Goal: Task Accomplishment & Management: Manage account settings

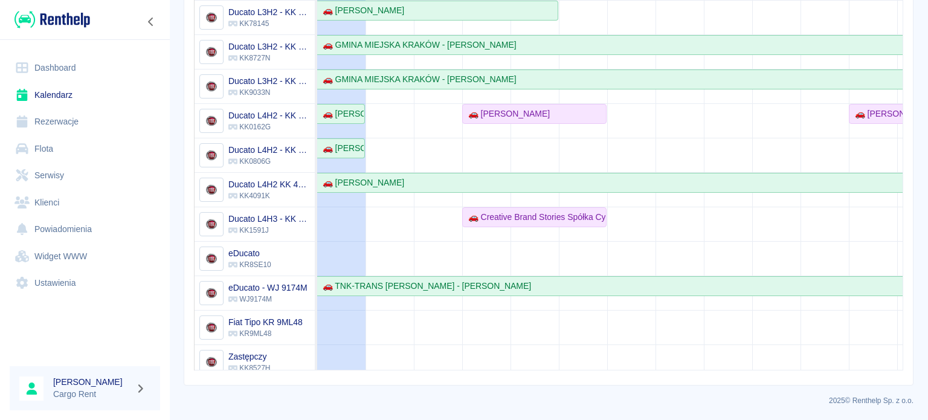
scroll to position [33, 0]
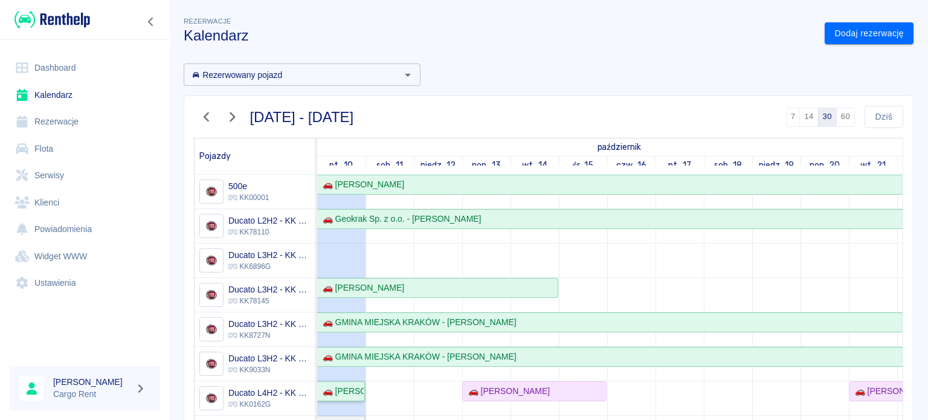
click at [339, 392] on div "🚗 [PERSON_NAME]" at bounding box center [341, 391] width 46 height 13
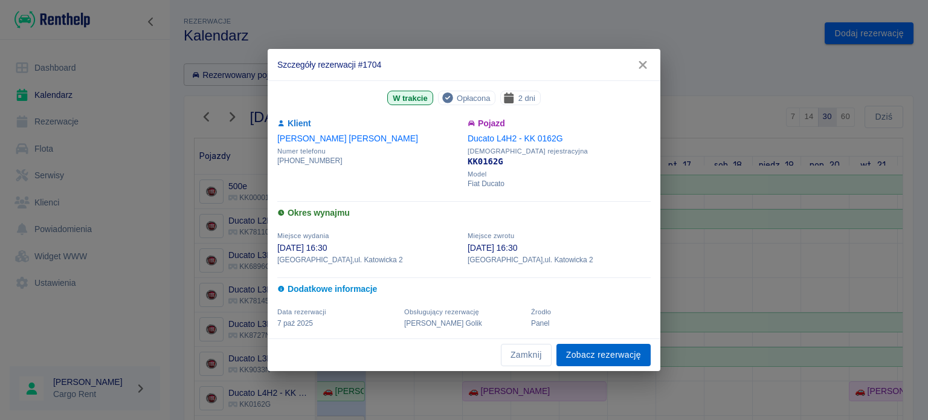
click at [614, 353] on link "Zobacz rezerwację" at bounding box center [603, 355] width 94 height 22
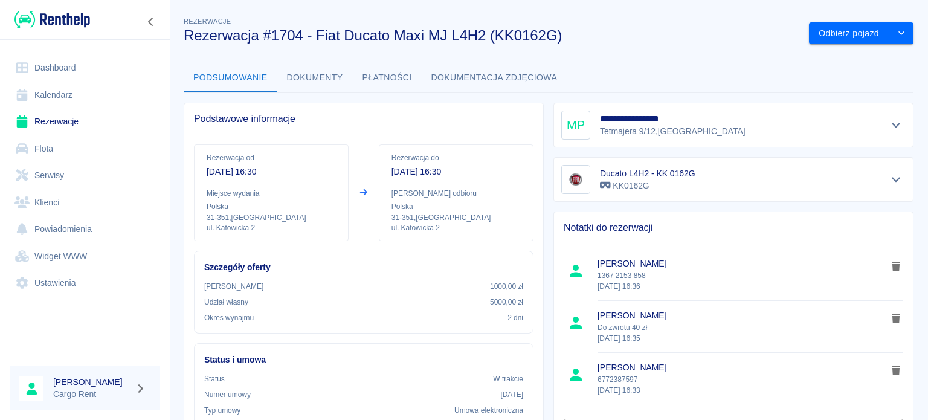
click at [59, 5] on div at bounding box center [85, 19] width 170 height 39
click at [60, 19] on img at bounding box center [52, 20] width 76 height 20
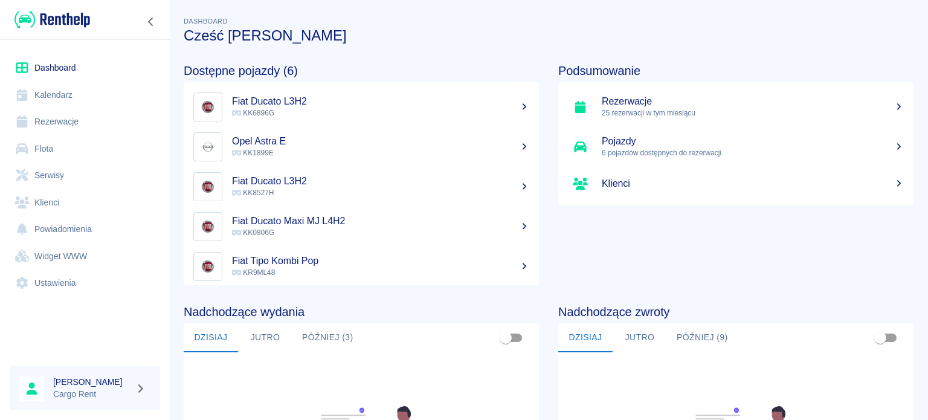
click at [75, 18] on img at bounding box center [52, 20] width 76 height 20
click at [46, 91] on link "Kalendarz" at bounding box center [85, 95] width 150 height 27
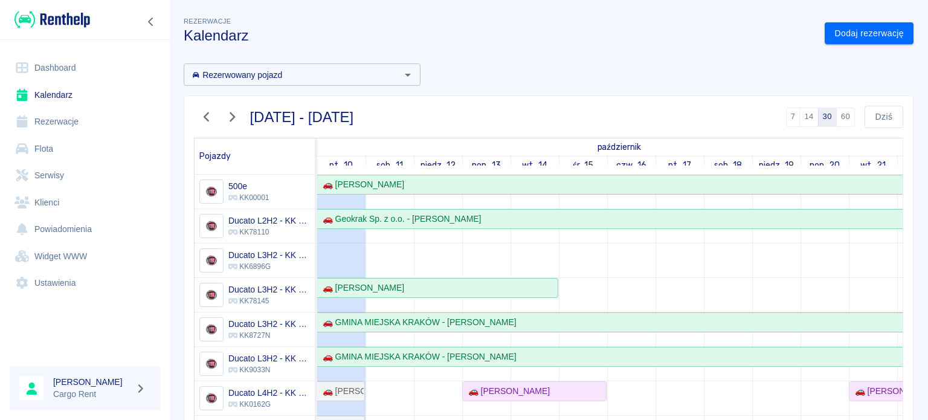
click at [214, 120] on button "button" at bounding box center [206, 117] width 25 height 22
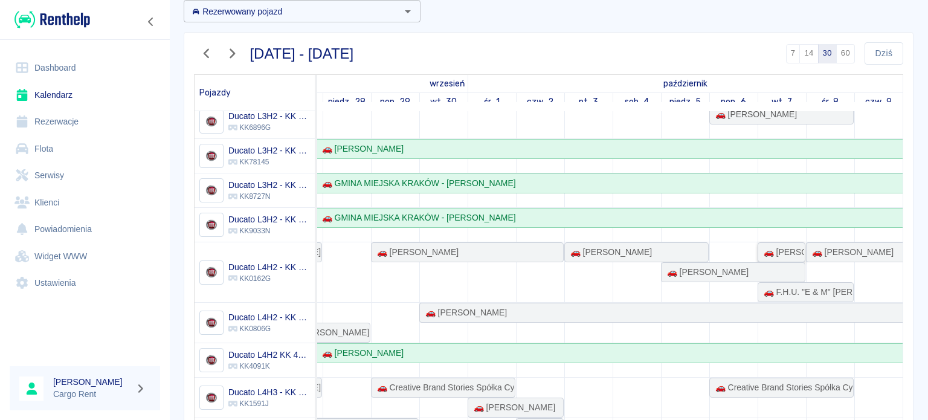
click at [757, 243] on link "🚗 [PERSON_NAME]" at bounding box center [781, 252] width 48 height 20
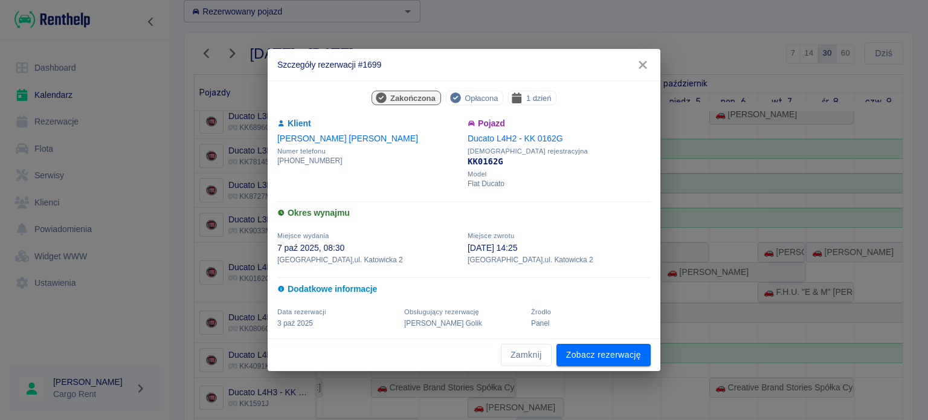
drag, startPoint x: 643, startPoint y: 60, endPoint x: 653, endPoint y: 114, distance: 54.7
click at [643, 60] on icon "button" at bounding box center [643, 65] width 16 height 13
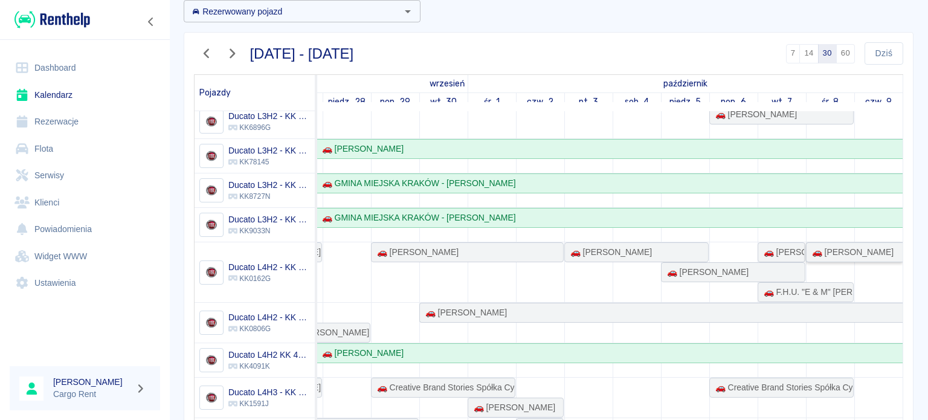
click at [824, 253] on div "🚗 [PERSON_NAME]" at bounding box center [850, 252] width 86 height 13
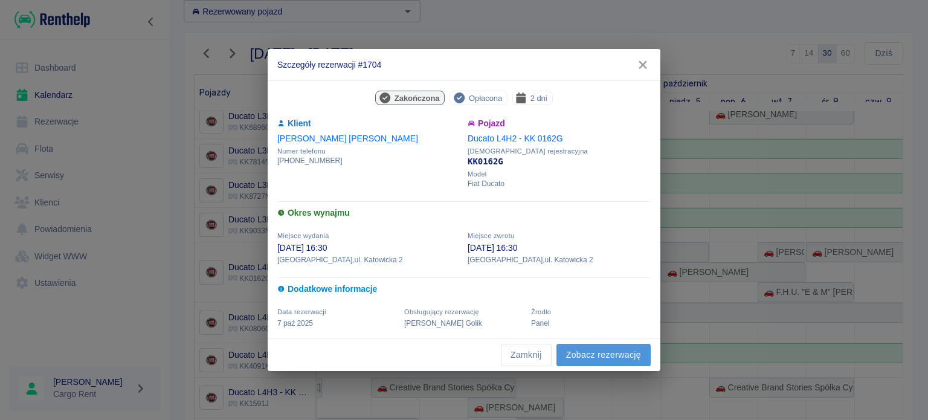
click at [615, 346] on link "Zobacz rezerwację" at bounding box center [603, 355] width 94 height 22
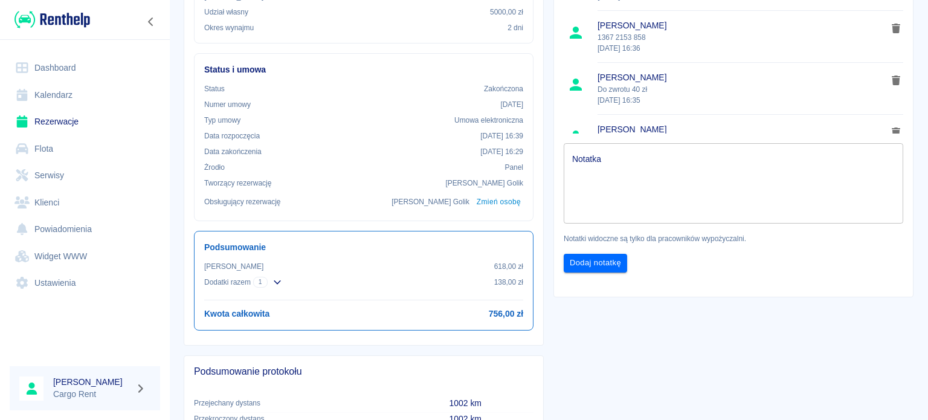
scroll to position [36, 0]
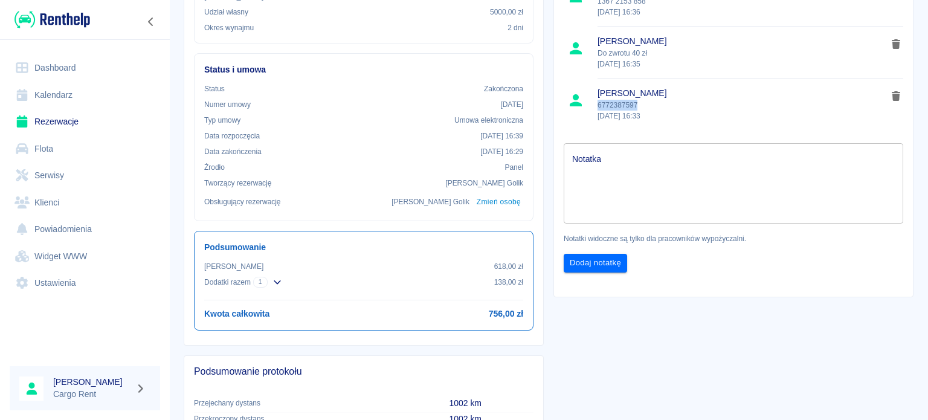
drag, startPoint x: 653, startPoint y: 101, endPoint x: 594, endPoint y: 106, distance: 58.8
click at [597, 106] on p "6772387597 [DATE] 16:33" at bounding box center [741, 111] width 289 height 22
copy p "6772387597"
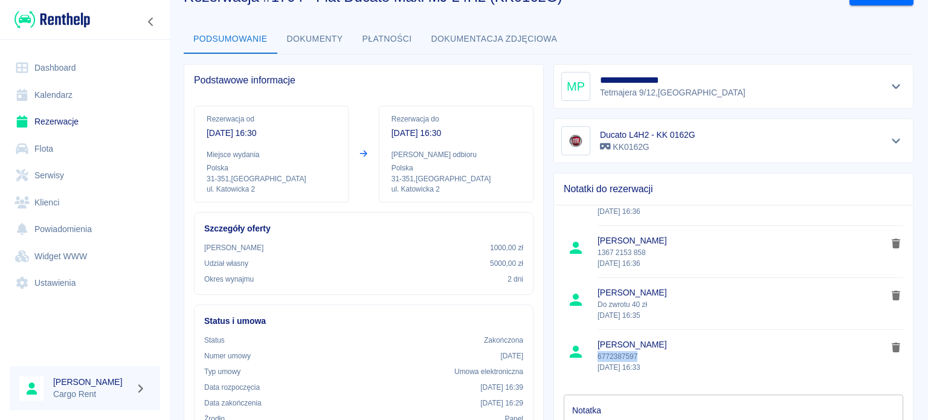
scroll to position [35, 0]
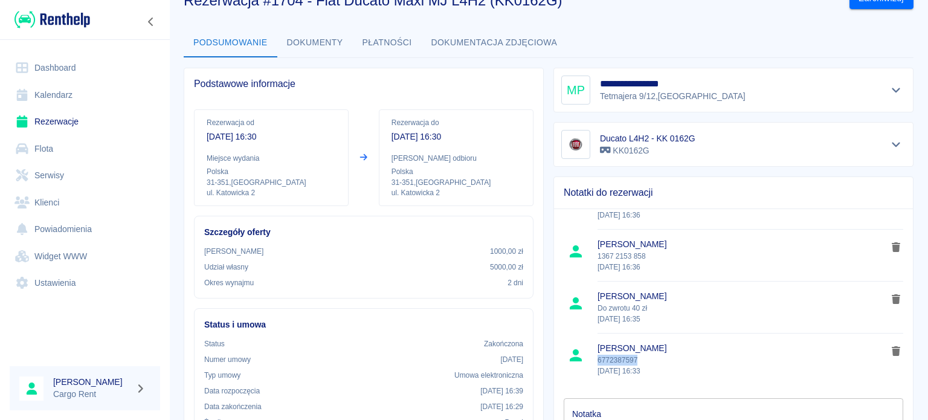
click at [892, 89] on icon "Pokaż szczegóły" at bounding box center [896, 90] width 14 height 11
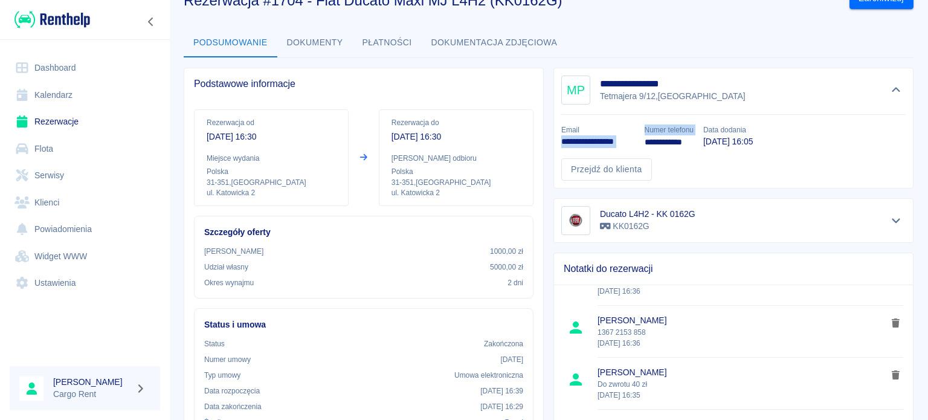
drag, startPoint x: 552, startPoint y: 144, endPoint x: 632, endPoint y: 141, distance: 79.8
click at [632, 141] on div "**********" at bounding box center [728, 148] width 354 height 66
click at [628, 144] on p "**********" at bounding box center [598, 141] width 74 height 13
drag, startPoint x: 557, startPoint y: 139, endPoint x: 629, endPoint y: 144, distance: 72.0
click at [629, 144] on p "**********" at bounding box center [598, 141] width 74 height 13
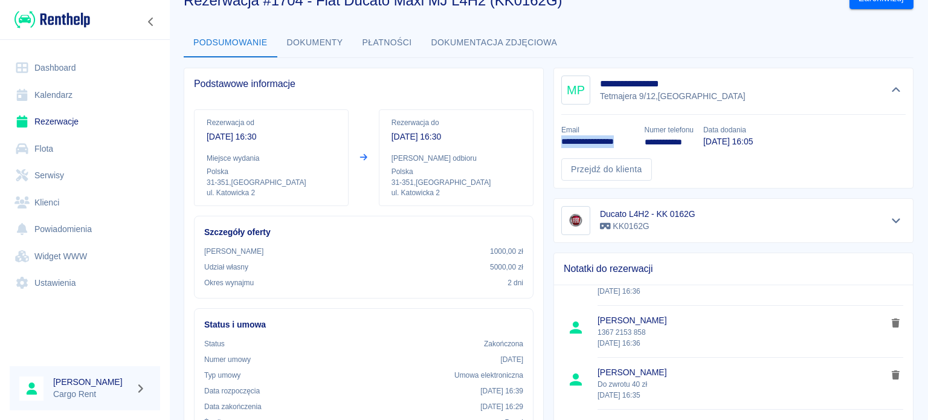
copy p "**********"
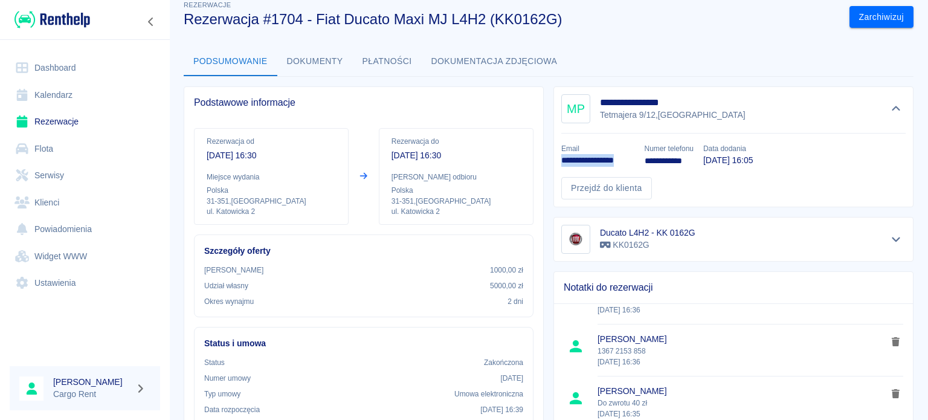
scroll to position [0, 0]
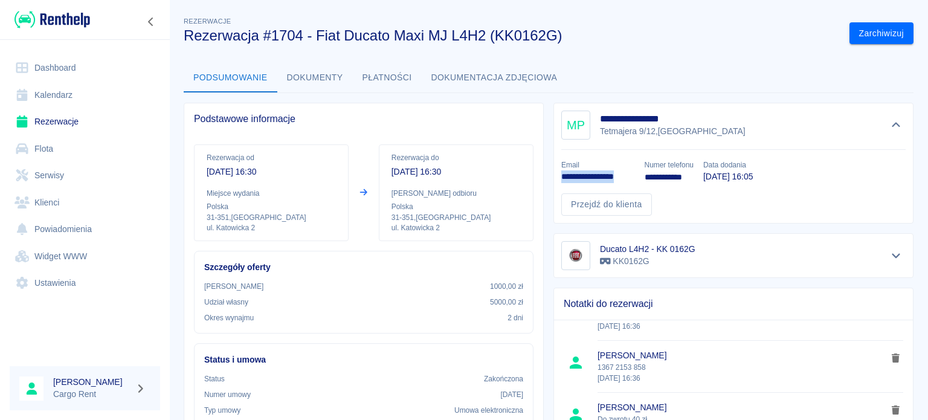
click at [67, 100] on link "Kalendarz" at bounding box center [85, 95] width 150 height 27
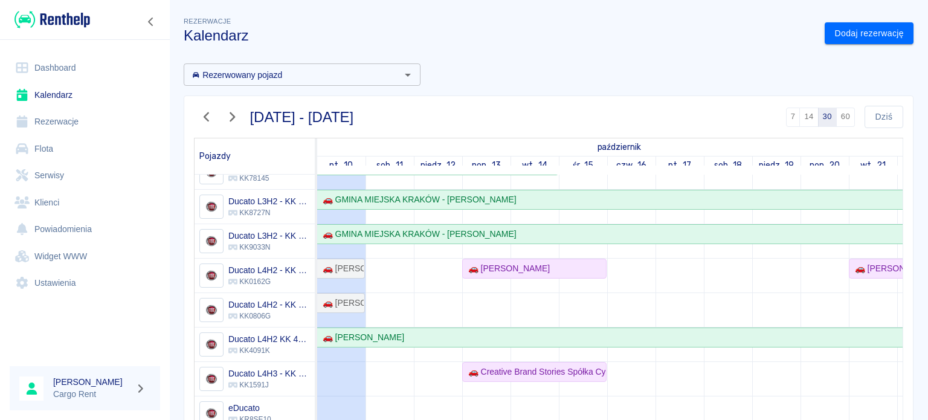
scroll to position [128, 0]
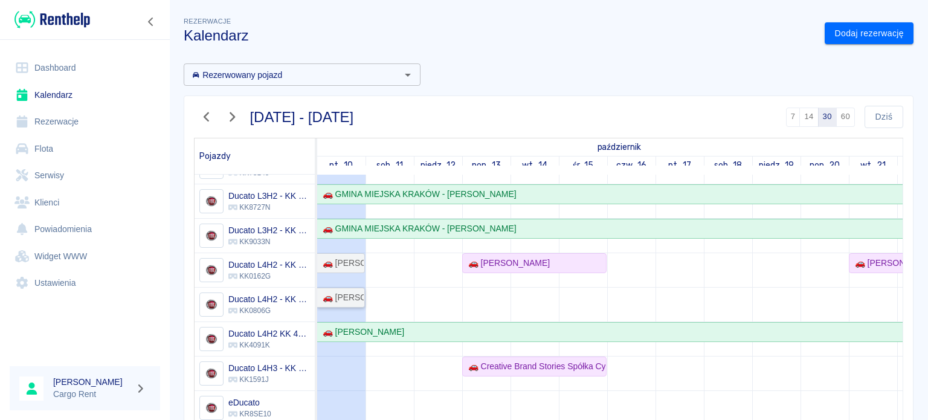
click at [330, 299] on div "🚗 [PERSON_NAME]" at bounding box center [341, 297] width 46 height 13
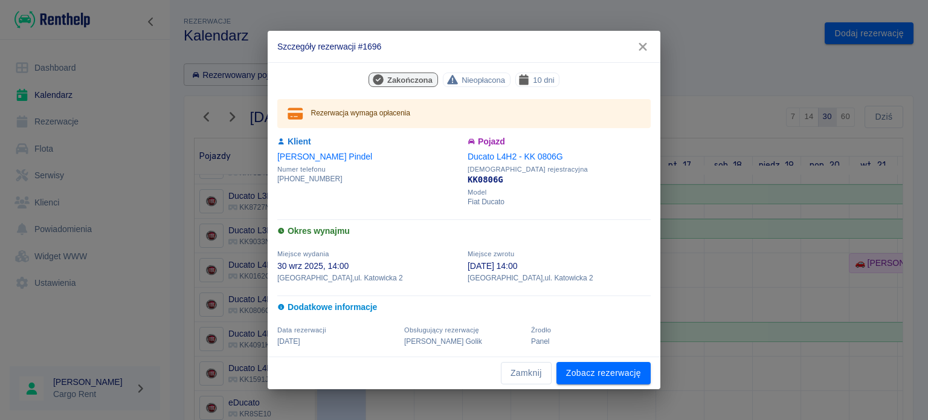
click at [643, 43] on icon "button" at bounding box center [643, 46] width 16 height 13
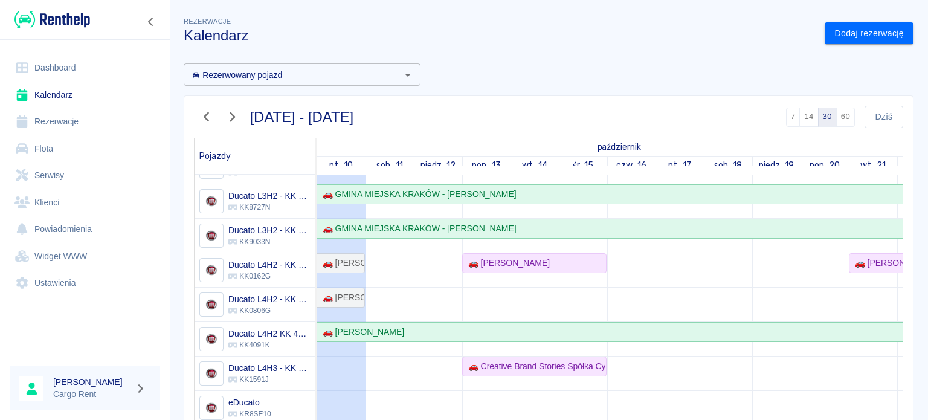
click at [205, 120] on icon "button" at bounding box center [207, 117] width 16 height 13
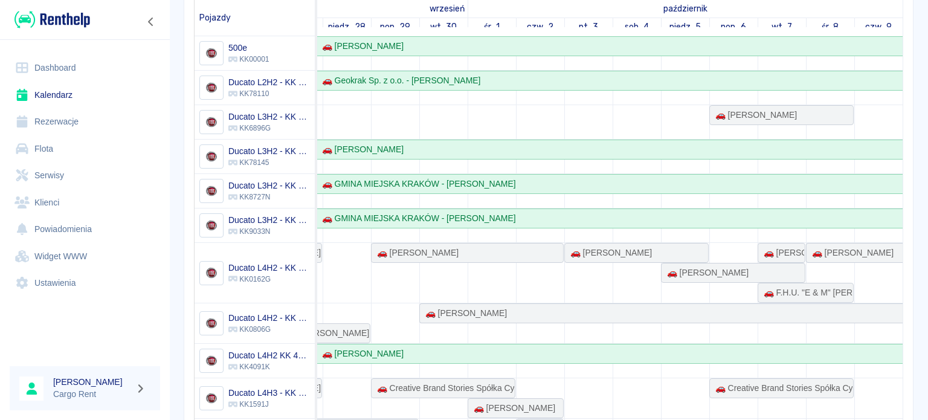
scroll to position [162, 0]
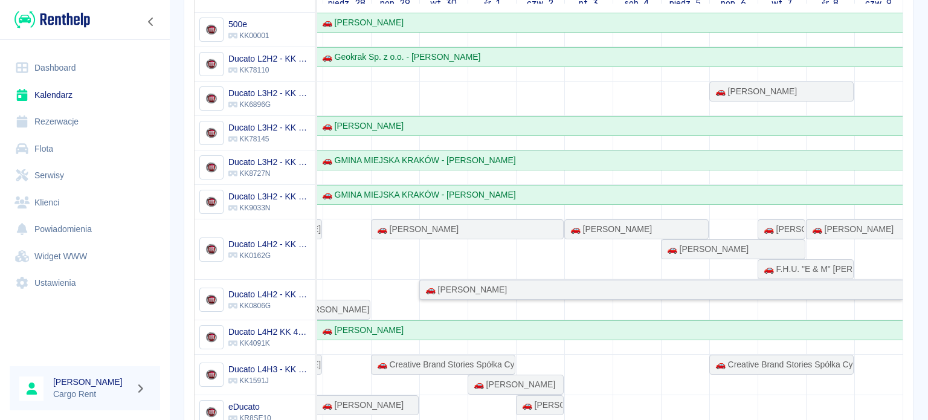
click at [510, 284] on div "🚗 [PERSON_NAME]" at bounding box center [660, 289] width 481 height 13
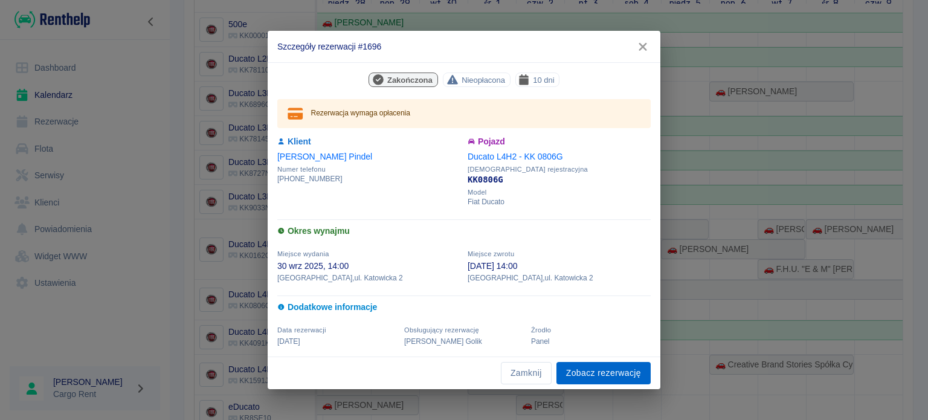
click at [578, 371] on link "Zobacz rezerwację" at bounding box center [603, 373] width 94 height 22
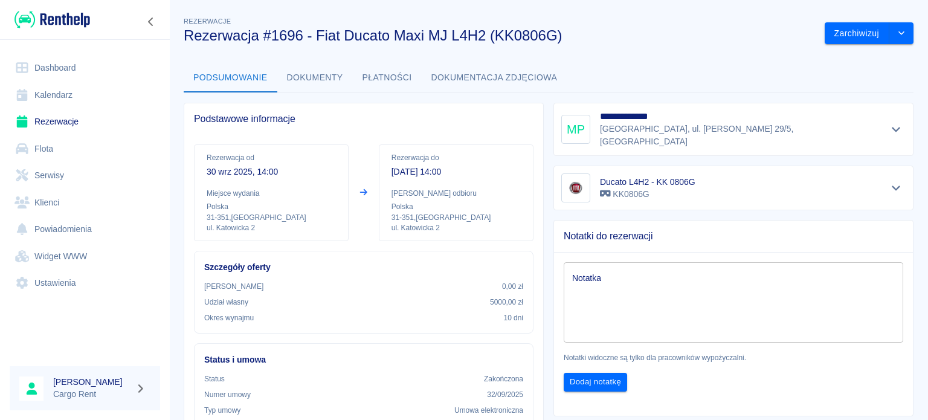
click at [330, 82] on button "Dokumenty" at bounding box center [315, 77] width 76 height 29
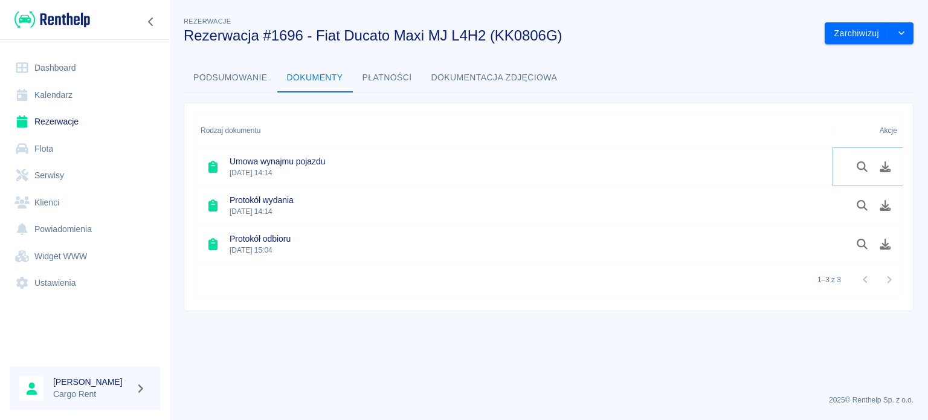
click at [884, 173] on button "Pobierz dokument" at bounding box center [885, 166] width 24 height 21
click at [887, 205] on icon "Pobierz dokument" at bounding box center [885, 205] width 11 height 11
click at [884, 246] on icon "Pobierz dokument" at bounding box center [885, 244] width 11 height 11
click at [57, 18] on img at bounding box center [52, 20] width 76 height 20
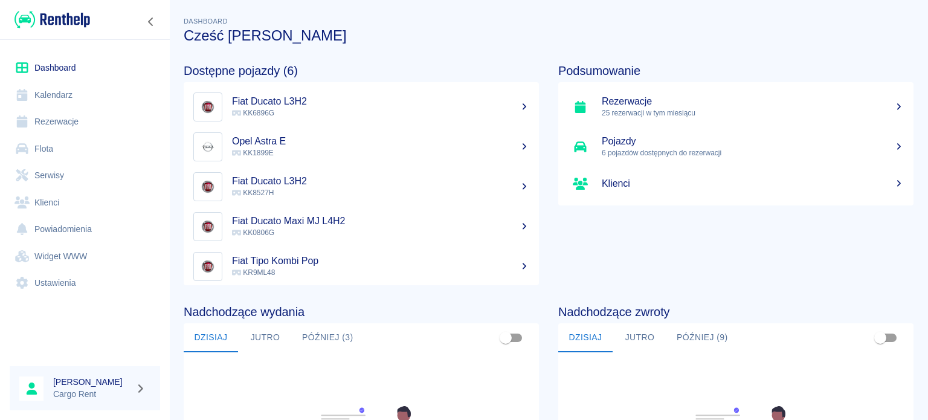
click at [72, 82] on link "Kalendarz" at bounding box center [85, 95] width 150 height 27
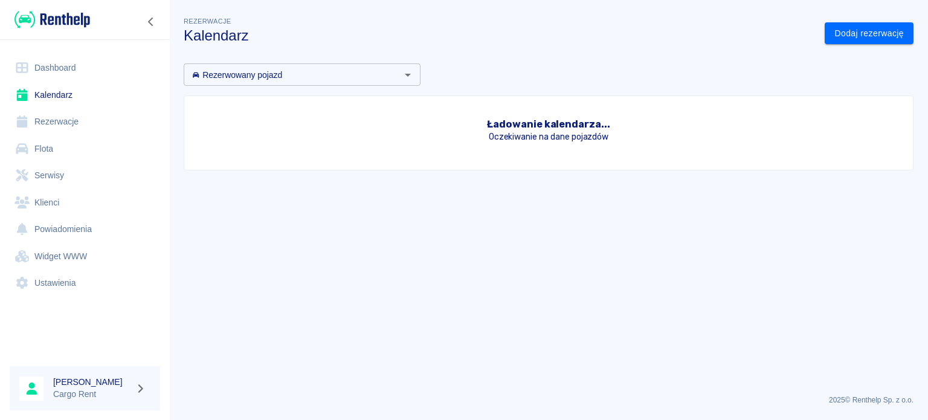
click at [72, 97] on link "Kalendarz" at bounding box center [85, 95] width 150 height 27
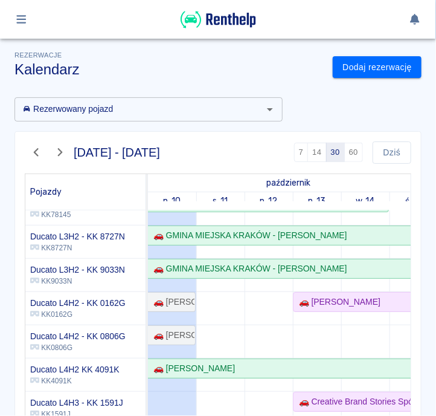
scroll to position [115, 0]
